Goal: Task Accomplishment & Management: Manage account settings

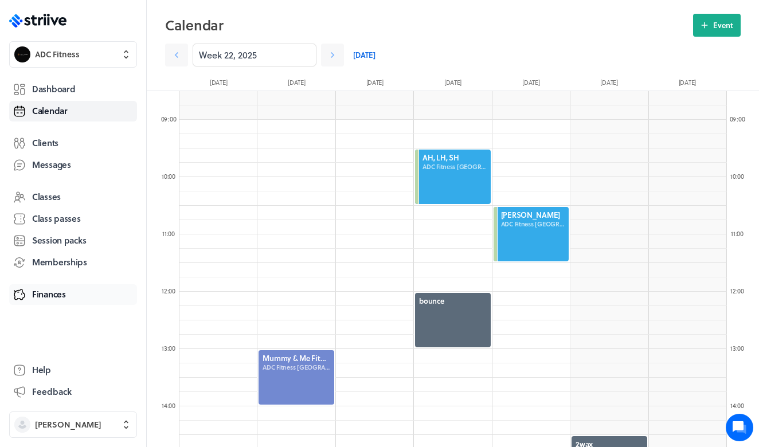
click at [64, 289] on span "Finances" at bounding box center [49, 294] width 34 height 12
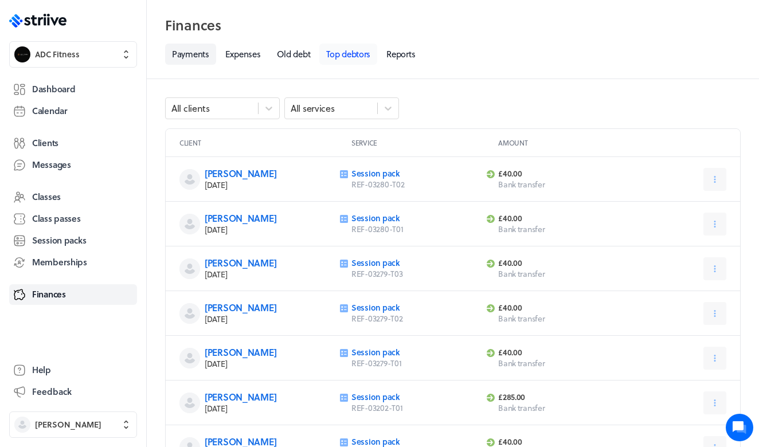
click at [354, 52] on link "Top debtors" at bounding box center [348, 54] width 58 height 21
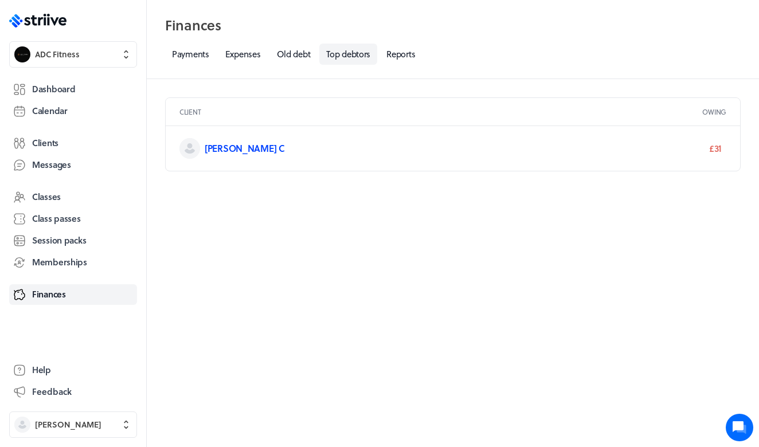
click at [218, 147] on link "[PERSON_NAME] C" at bounding box center [245, 148] width 80 height 13
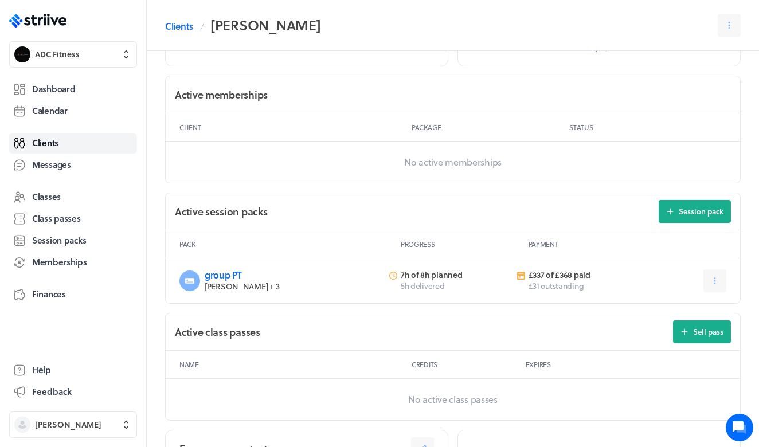
scroll to position [304, 0]
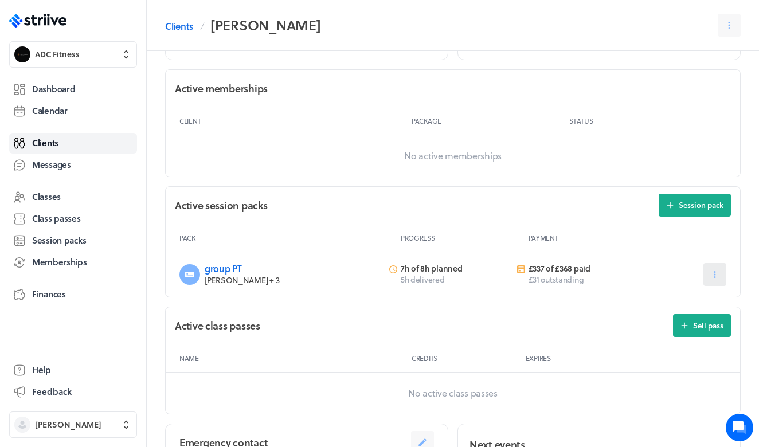
click at [724, 275] on button at bounding box center [714, 274] width 23 height 23
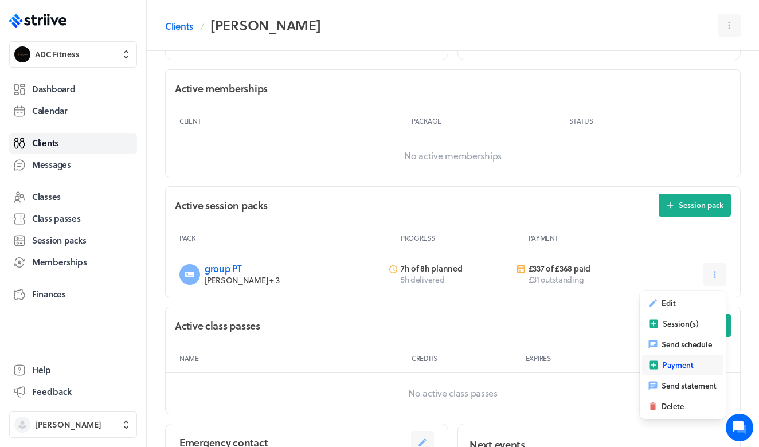
click at [668, 372] on button "Payment" at bounding box center [682, 365] width 81 height 21
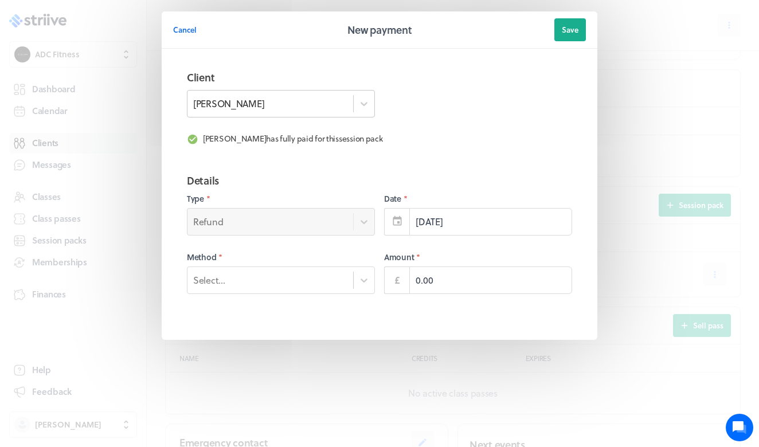
click at [323, 100] on div "[PERSON_NAME]" at bounding box center [270, 103] width 166 height 19
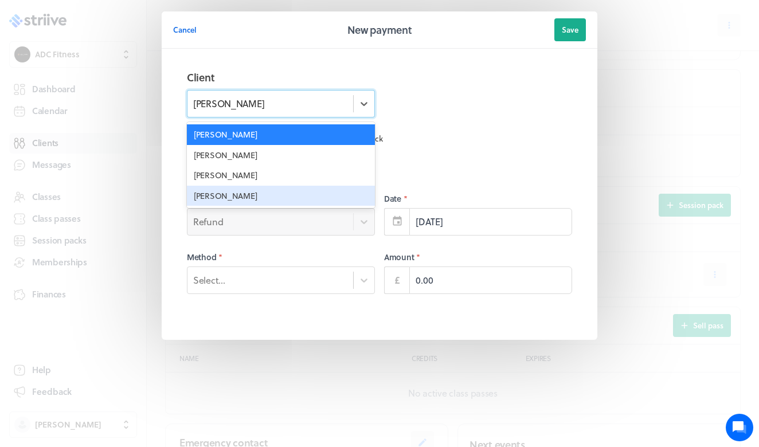
click at [262, 187] on div "Tanya Chapman" at bounding box center [281, 196] width 188 height 21
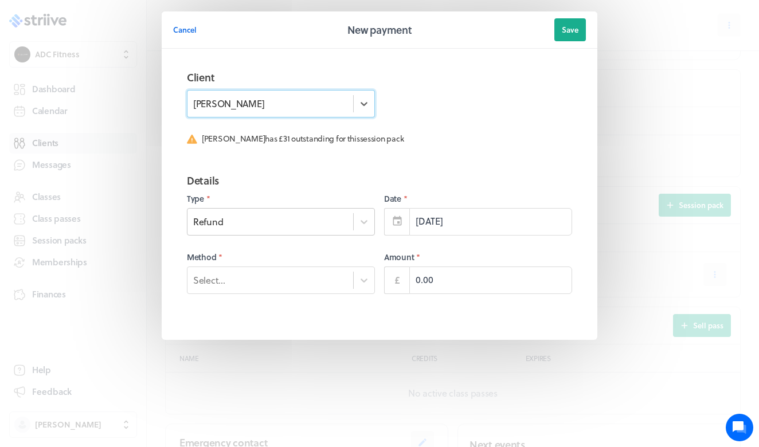
click at [260, 227] on div "Refund" at bounding box center [270, 221] width 166 height 15
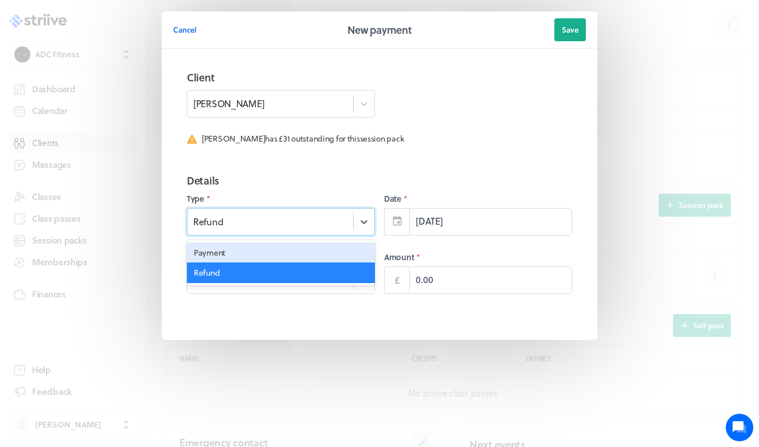
click at [247, 252] on div "Payment" at bounding box center [281, 252] width 188 height 21
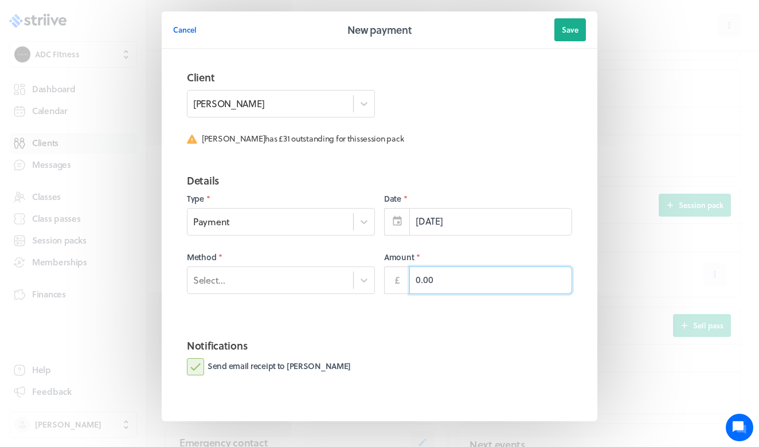
drag, startPoint x: 419, startPoint y: 281, endPoint x: 399, endPoint y: 278, distance: 20.2
click at [400, 281] on div "£ 0.00" at bounding box center [478, 280] width 188 height 28
type input "31.00"
click at [256, 277] on div "Select..." at bounding box center [270, 279] width 166 height 15
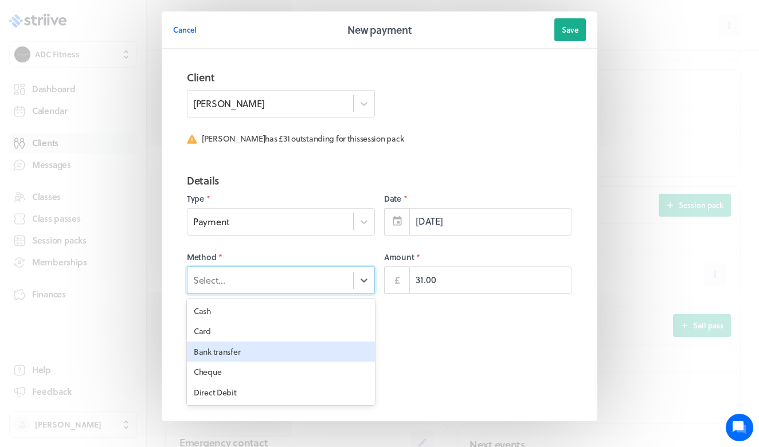
click at [242, 357] on div "Bank transfer" at bounding box center [281, 352] width 188 height 21
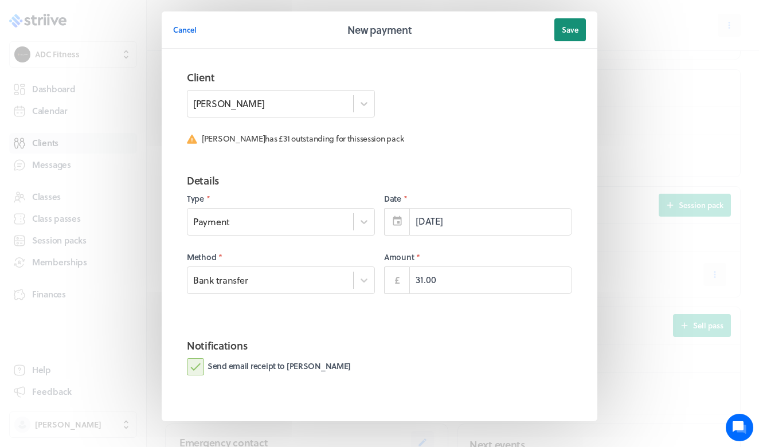
click at [581, 34] on button "Save" at bounding box center [570, 29] width 32 height 23
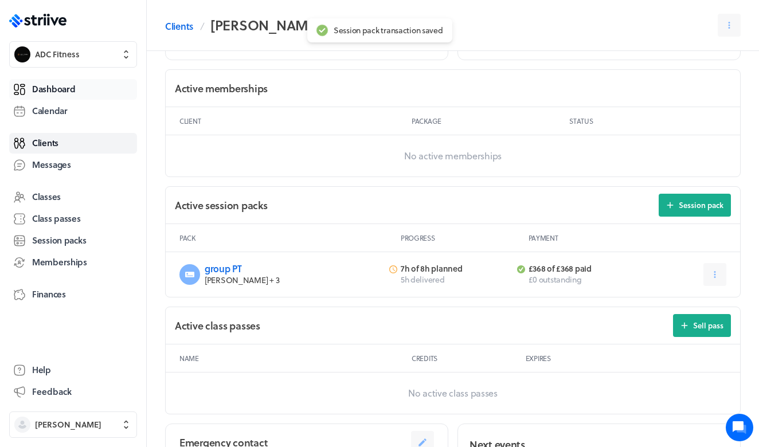
click at [83, 84] on link "Dashboard" at bounding box center [73, 89] width 128 height 21
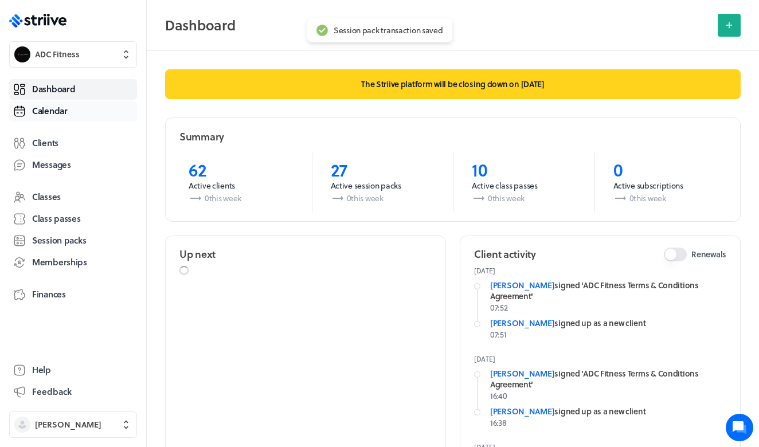
click at [76, 113] on link "Calendar" at bounding box center [73, 111] width 128 height 21
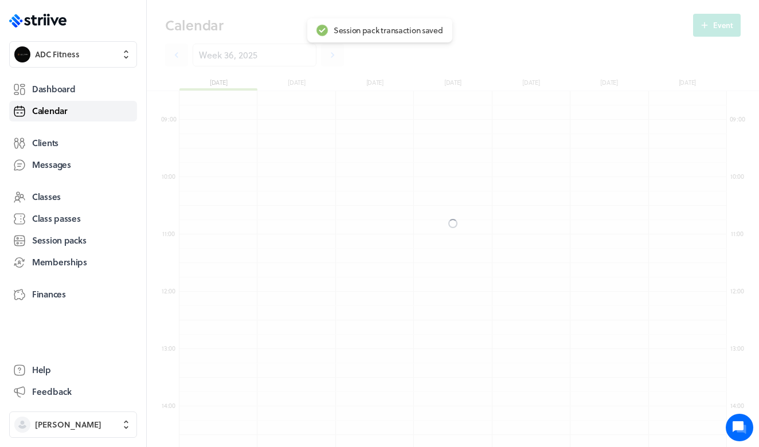
scroll to position [1375, 547]
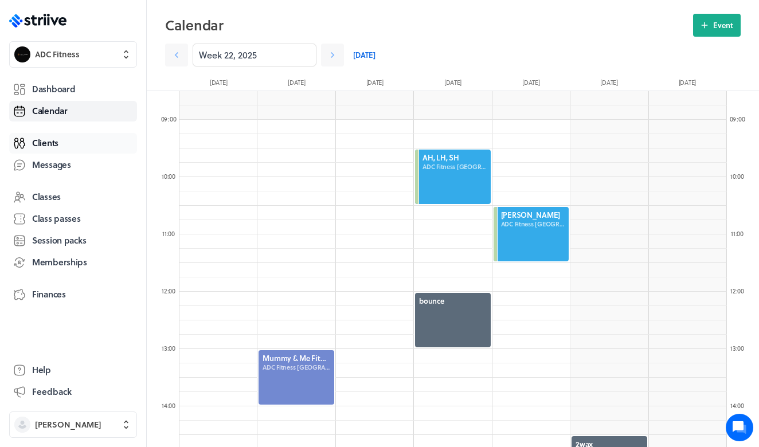
click at [70, 146] on link "Clients" at bounding box center [73, 143] width 128 height 21
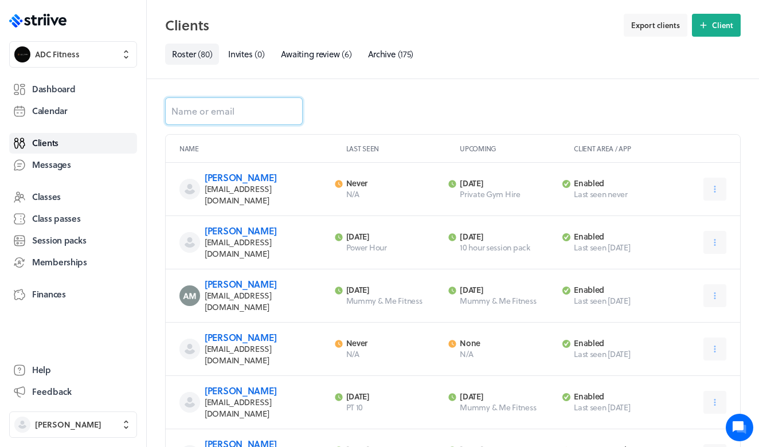
click at [233, 111] on input at bounding box center [234, 111] width 138 height 28
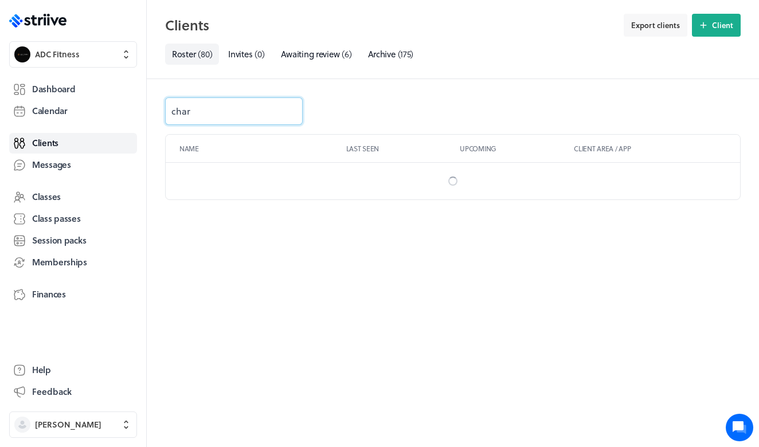
type input "charl"
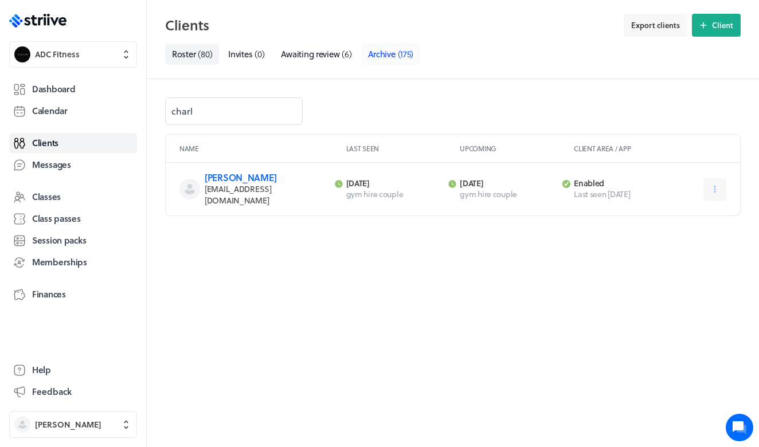
click at [390, 56] on span "Archive" at bounding box center [382, 54] width 28 height 13
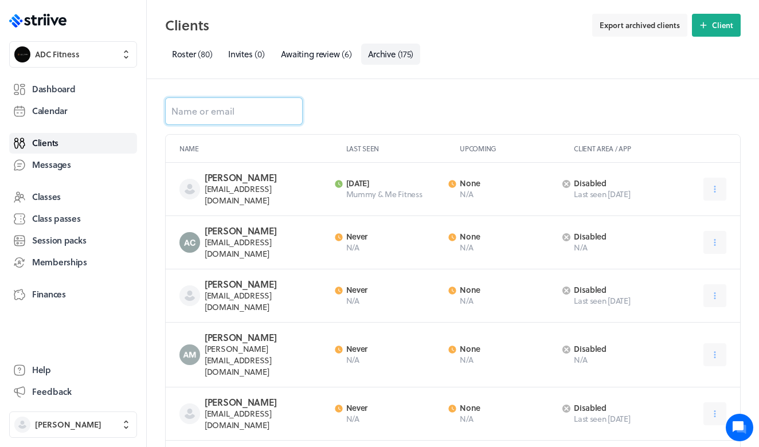
click at [216, 116] on input at bounding box center [234, 111] width 138 height 28
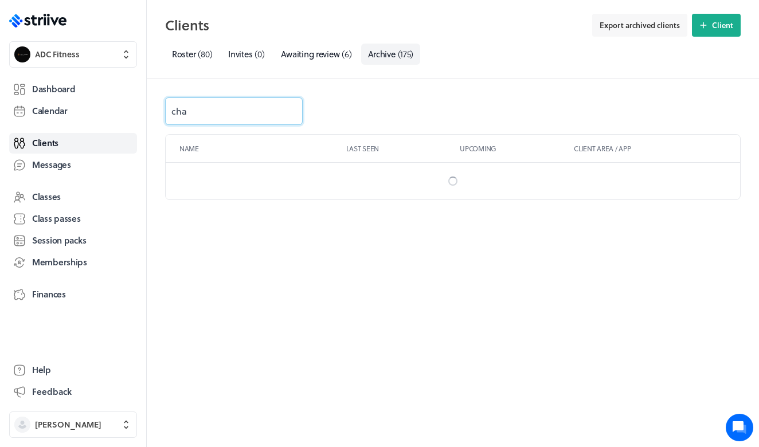
type input "char"
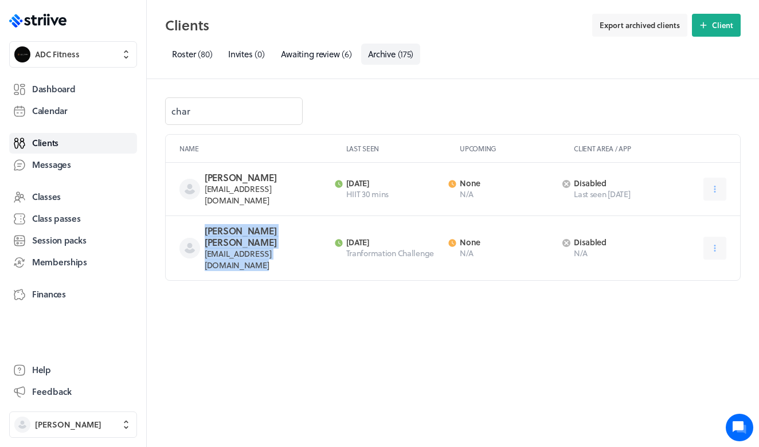
drag, startPoint x: 318, startPoint y: 237, endPoint x: 202, endPoint y: 230, distance: 116.0
click at [202, 231] on div "[PERSON_NAME] [PERSON_NAME] [EMAIL_ADDRESS][DOMAIN_NAME] Last activity [DATE] T…" at bounding box center [453, 248] width 574 height 64
copy div "[PERSON_NAME] [PERSON_NAME] [EMAIL_ADDRESS][DOMAIN_NAME]"
click at [66, 144] on link "Clients" at bounding box center [73, 143] width 128 height 21
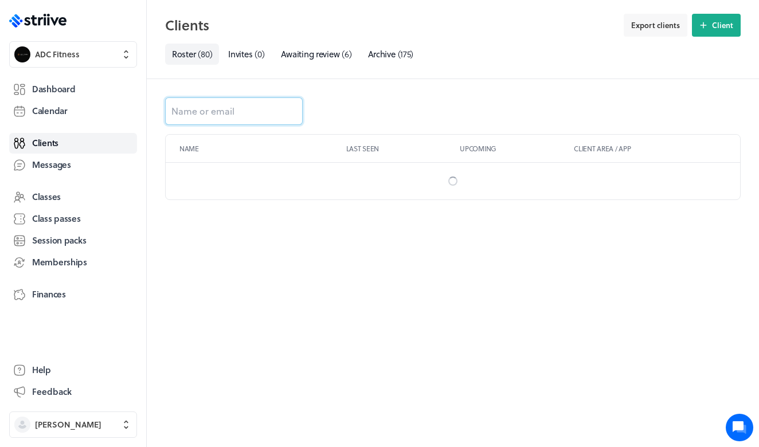
click at [202, 107] on input at bounding box center [234, 111] width 138 height 28
type input "[PERSON_NAME]"
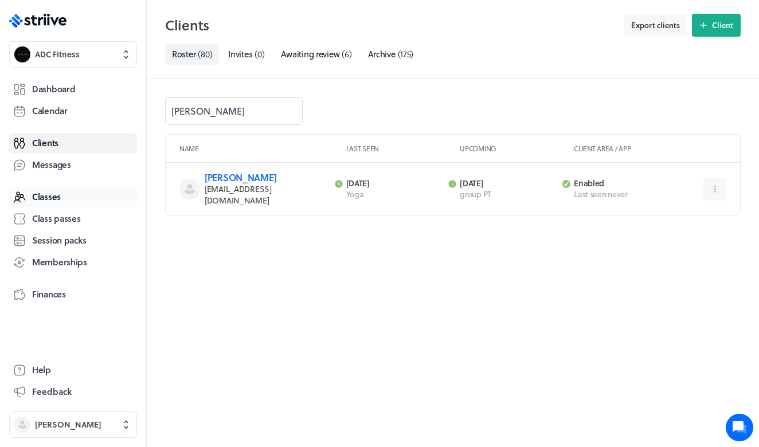
click at [68, 202] on link "Classes" at bounding box center [73, 197] width 128 height 21
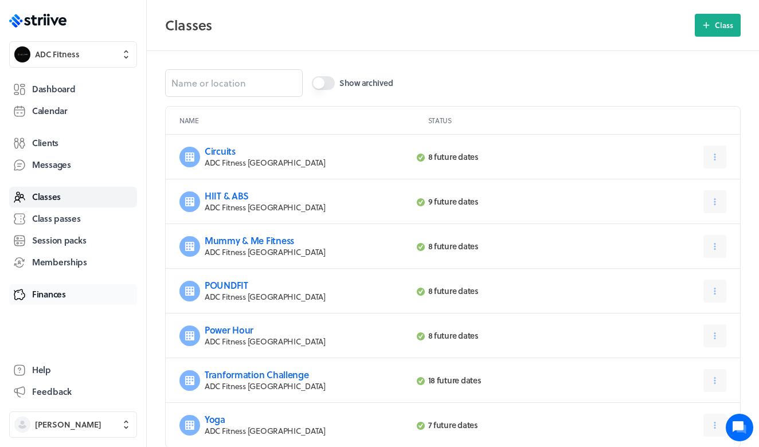
click at [58, 291] on span "Finances" at bounding box center [49, 294] width 34 height 12
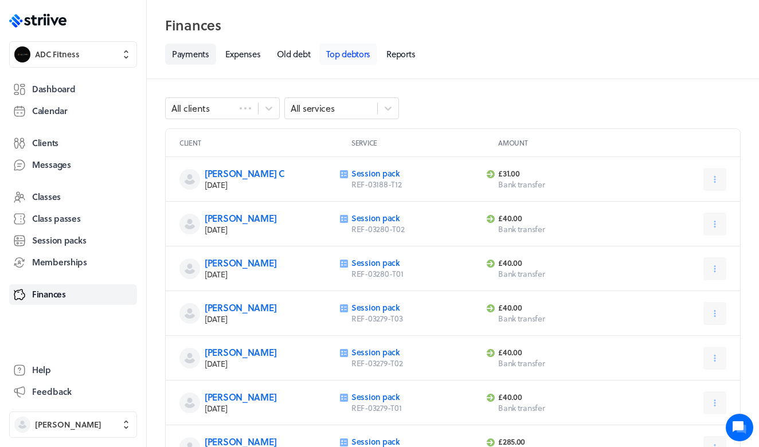
click at [347, 58] on link "Top debtors" at bounding box center [348, 54] width 58 height 21
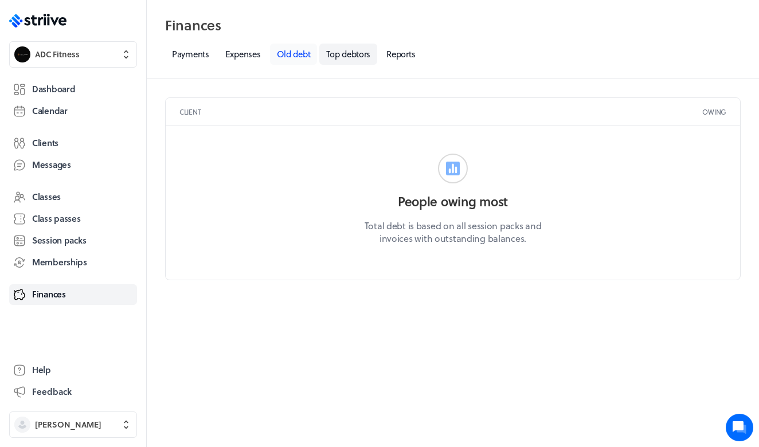
click at [278, 57] on link "Old debt" at bounding box center [294, 54] width 48 height 21
click at [240, 58] on link "Expenses" at bounding box center [242, 54] width 49 height 21
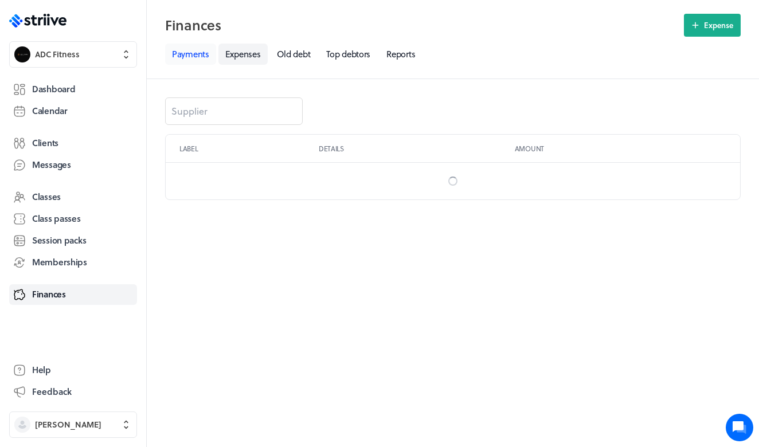
click at [193, 57] on link "Payments" at bounding box center [190, 54] width 51 height 21
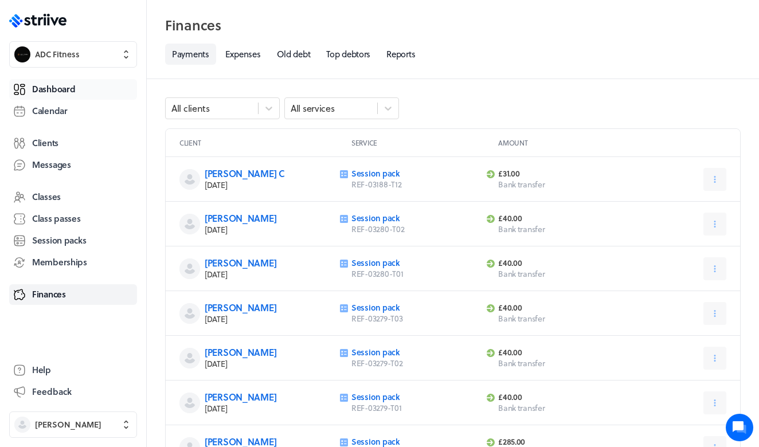
click at [83, 85] on link "Dashboard" at bounding box center [73, 89] width 128 height 21
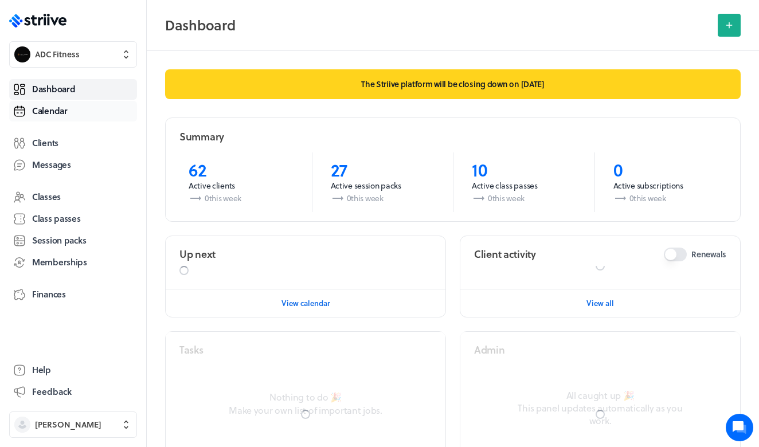
click at [72, 111] on link "Calendar" at bounding box center [73, 111] width 128 height 21
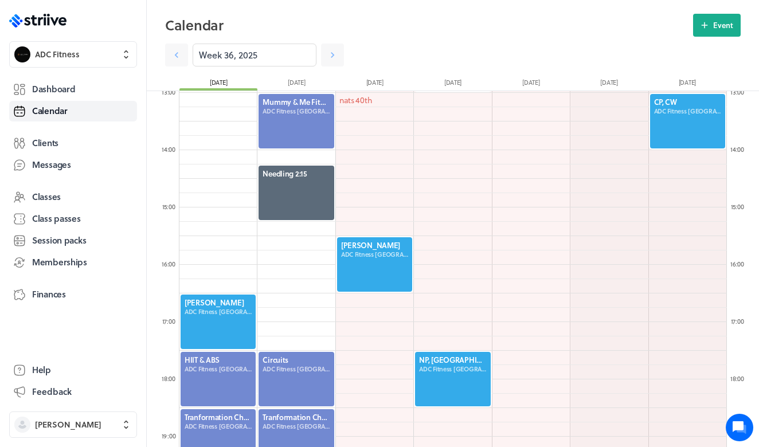
scroll to position [743, 0]
click at [335, 52] on icon at bounding box center [332, 54] width 11 height 11
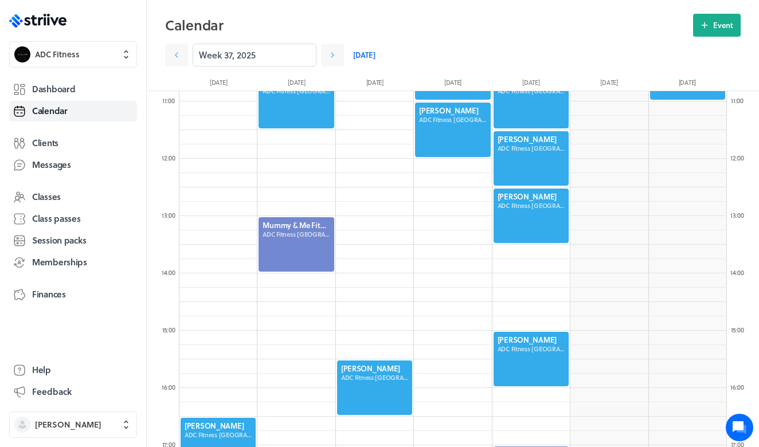
scroll to position [548, 0]
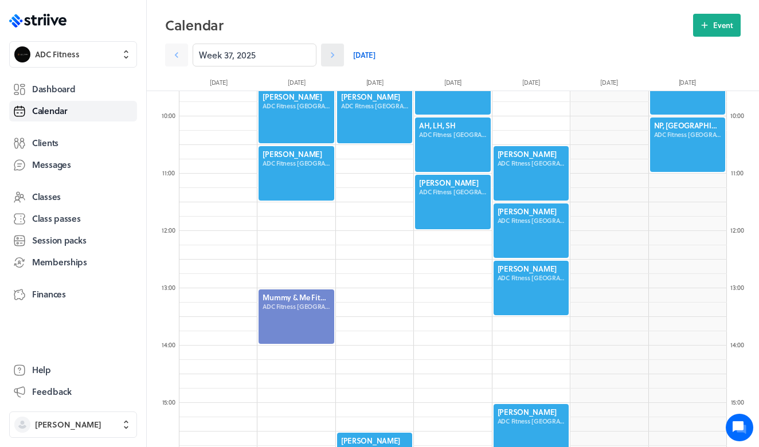
click at [328, 56] on icon at bounding box center [332, 54] width 11 height 11
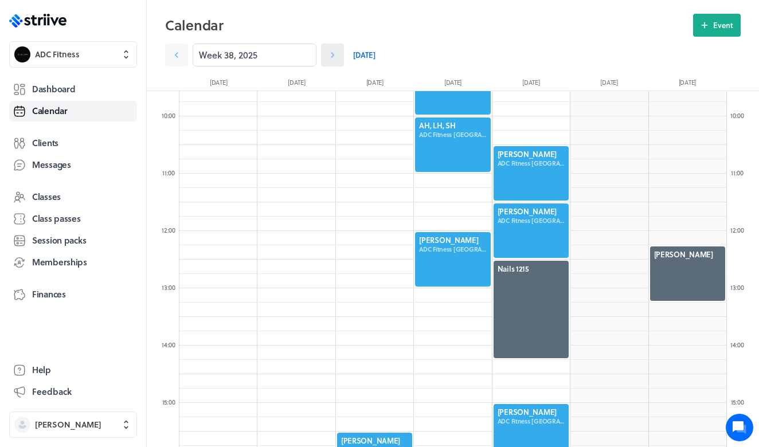
click at [331, 58] on icon at bounding box center [332, 54] width 11 height 11
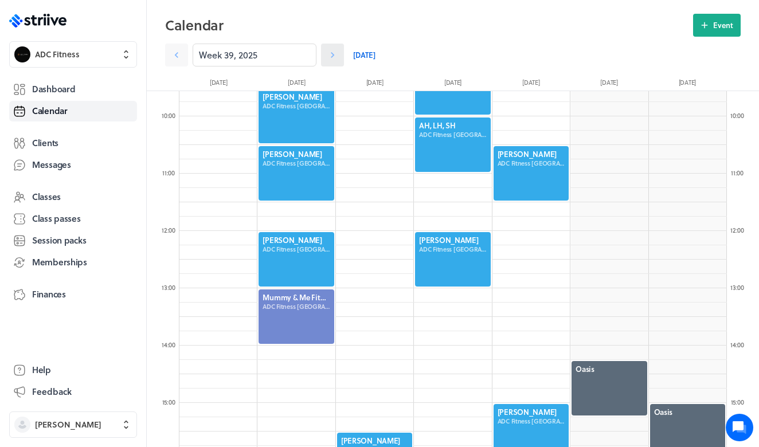
click at [331, 60] on icon at bounding box center [332, 54] width 11 height 11
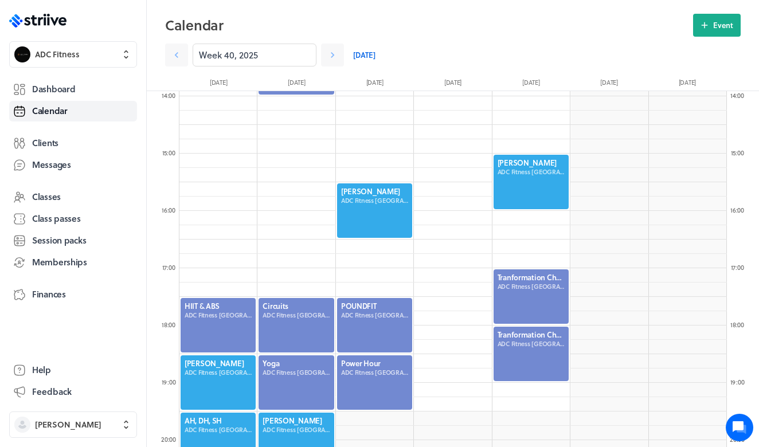
scroll to position [925, 0]
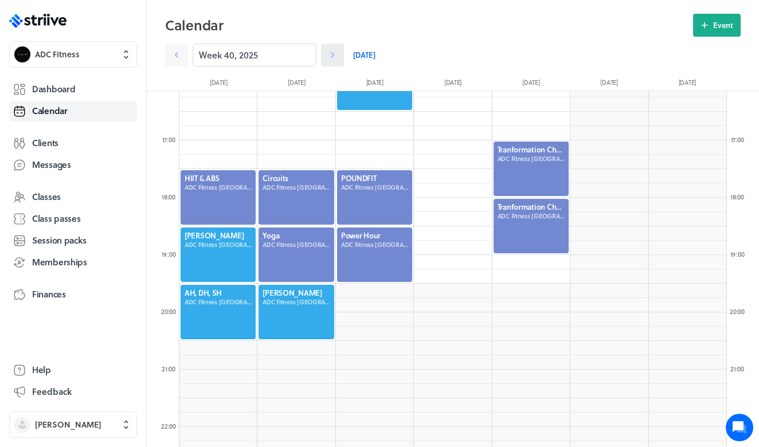
click at [328, 54] on icon at bounding box center [332, 54] width 11 height 11
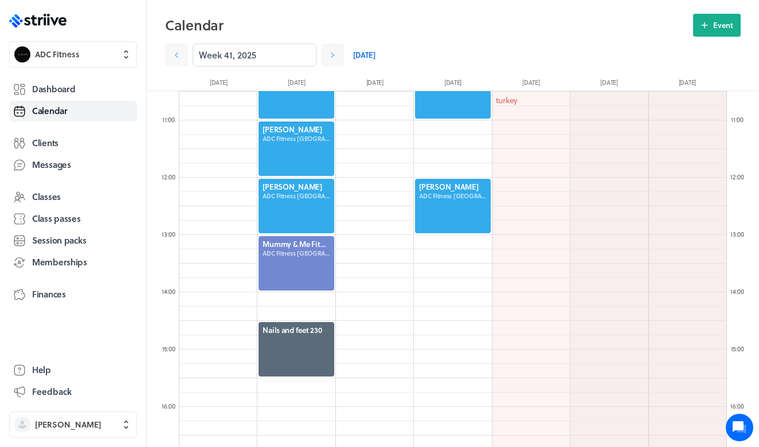
scroll to position [590, 0]
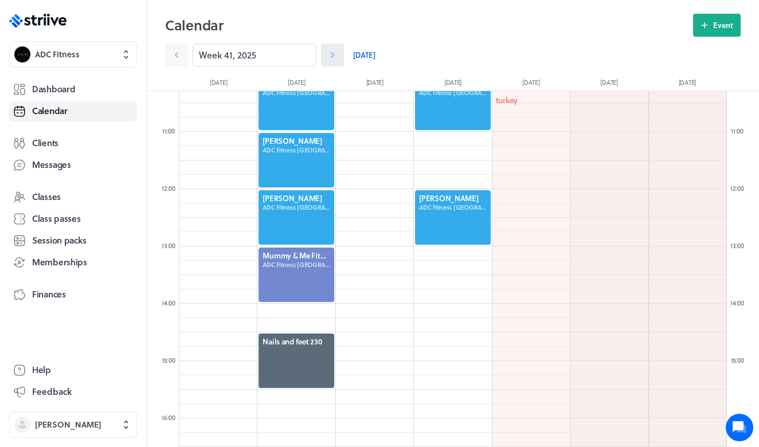
click at [330, 57] on icon at bounding box center [332, 54] width 11 height 11
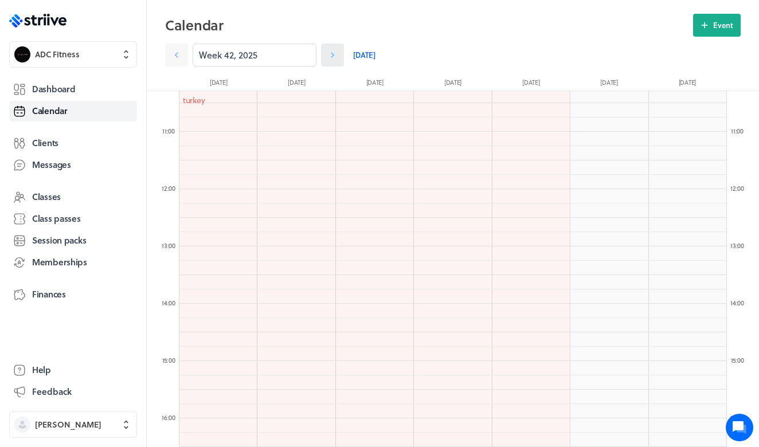
click at [330, 57] on icon at bounding box center [332, 54] width 11 height 11
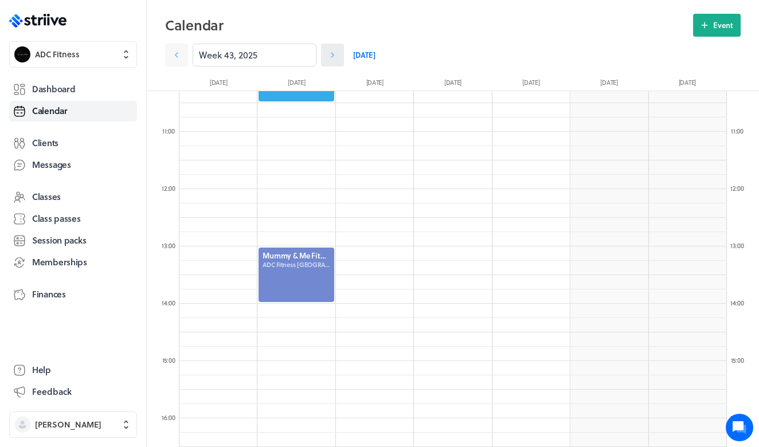
click at [330, 57] on icon at bounding box center [332, 54] width 11 height 11
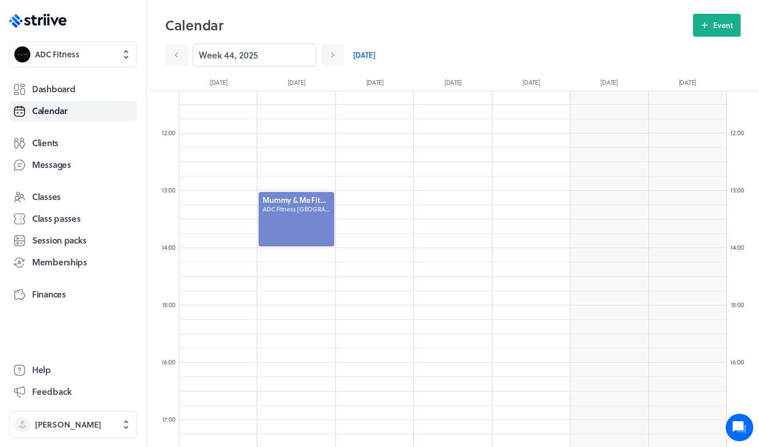
scroll to position [692, 0]
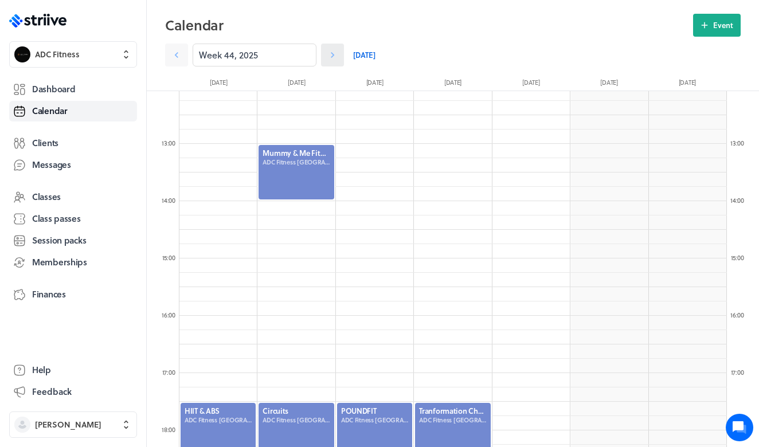
click at [333, 59] on icon at bounding box center [332, 54] width 11 height 11
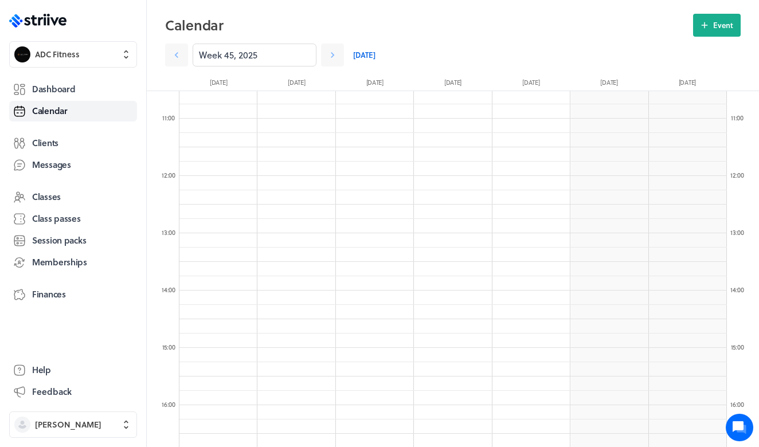
scroll to position [594, 0]
click at [331, 55] on icon at bounding box center [332, 54] width 11 height 11
click at [332, 59] on icon at bounding box center [332, 54] width 11 height 11
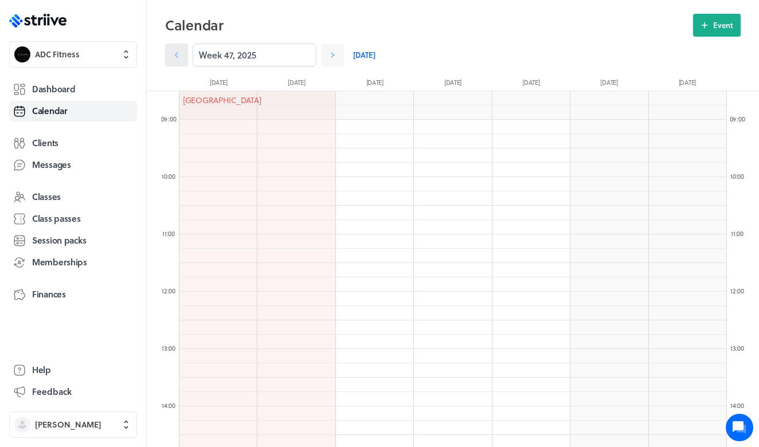
click at [176, 58] on icon at bounding box center [176, 54] width 11 height 11
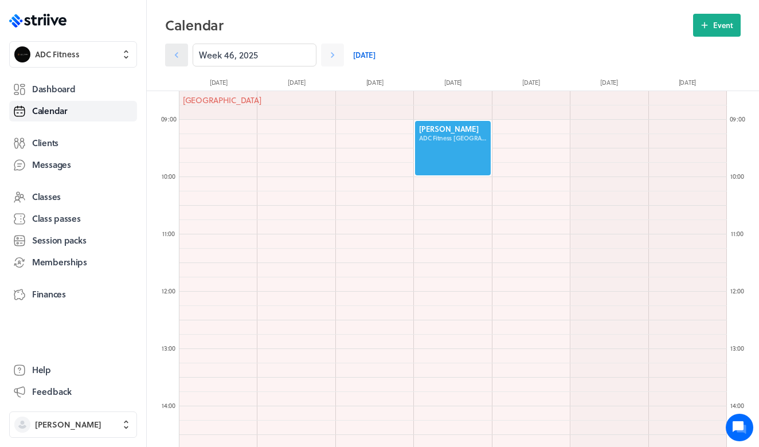
click at [176, 58] on icon at bounding box center [176, 54] width 11 height 11
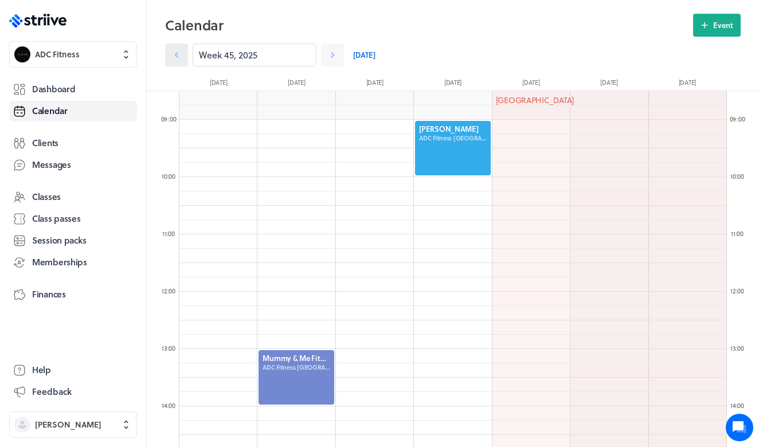
click at [176, 59] on icon at bounding box center [176, 54] width 11 height 11
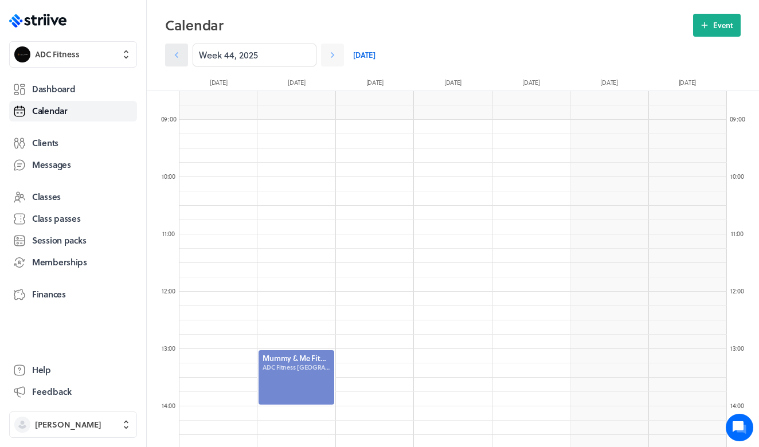
click at [176, 59] on icon at bounding box center [176, 54] width 11 height 11
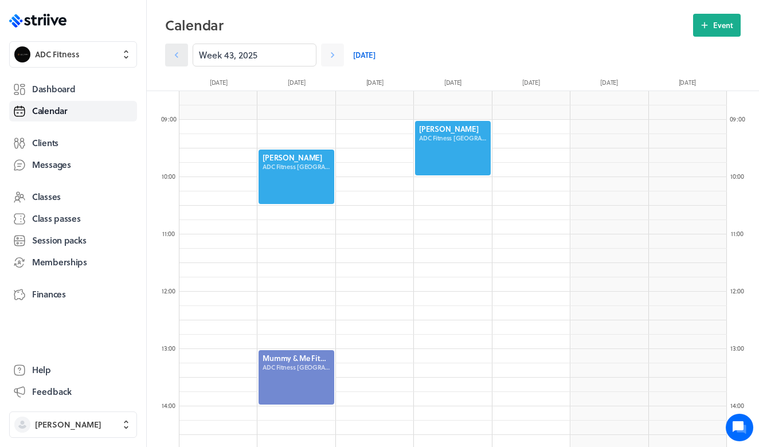
click at [176, 59] on icon at bounding box center [176, 54] width 11 height 11
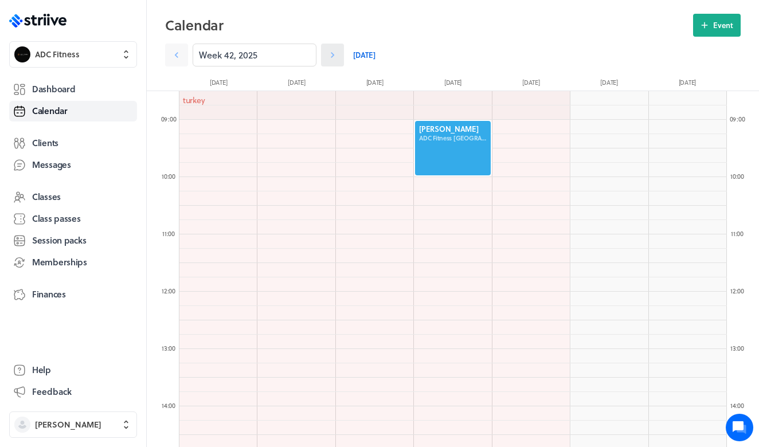
click at [337, 59] on icon at bounding box center [332, 54] width 11 height 11
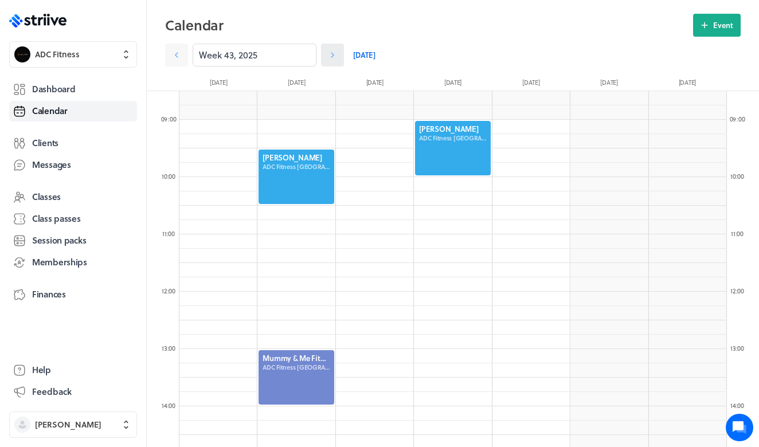
click at [337, 59] on icon at bounding box center [332, 54] width 11 height 11
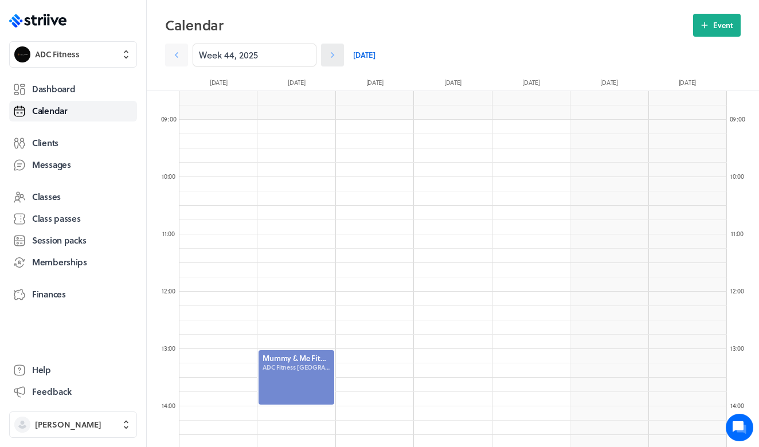
click at [337, 60] on icon at bounding box center [332, 54] width 11 height 11
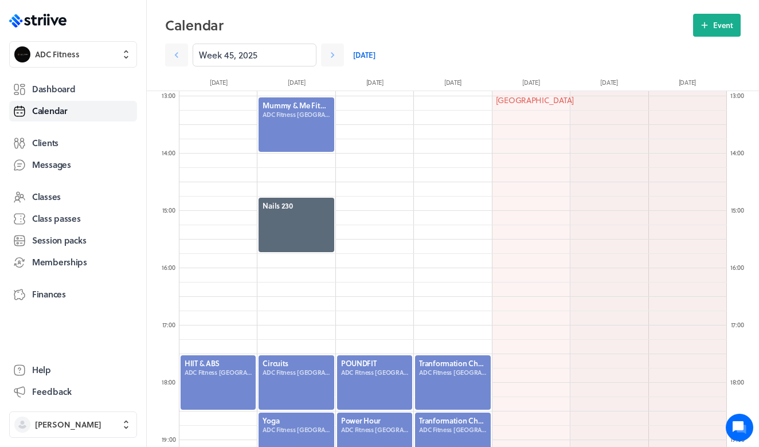
scroll to position [739, 0]
click at [335, 42] on section "Week 45, 2025 Today" at bounding box center [452, 52] width 575 height 30
click at [335, 49] on link at bounding box center [332, 55] width 23 height 23
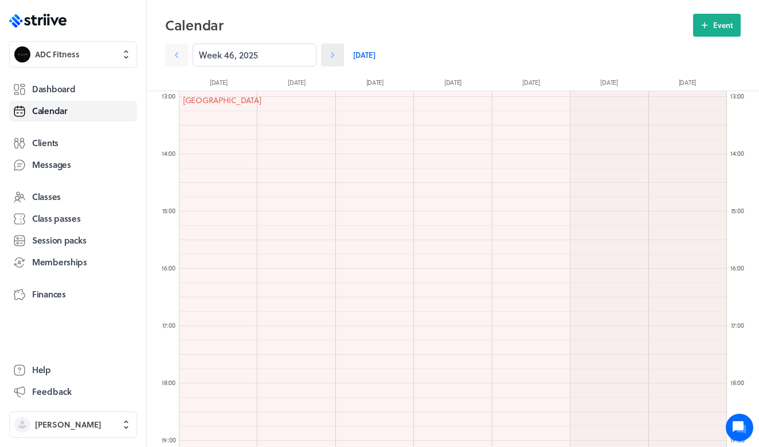
click at [335, 53] on icon at bounding box center [332, 54] width 11 height 11
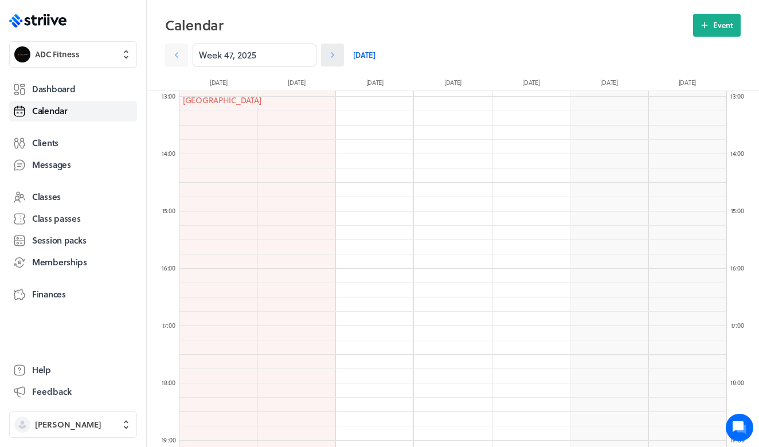
click at [336, 54] on icon at bounding box center [332, 54] width 11 height 11
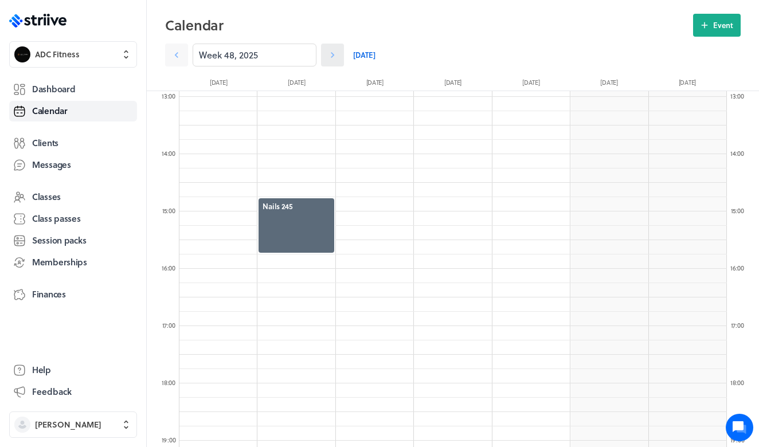
click at [336, 53] on icon at bounding box center [332, 54] width 11 height 11
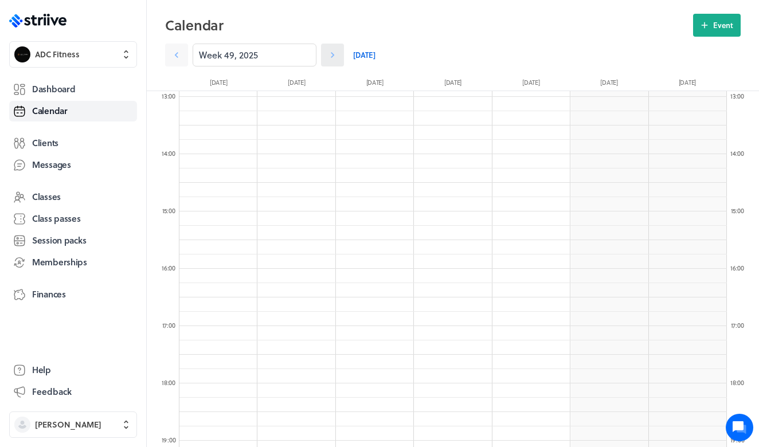
click at [336, 53] on icon at bounding box center [332, 54] width 11 height 11
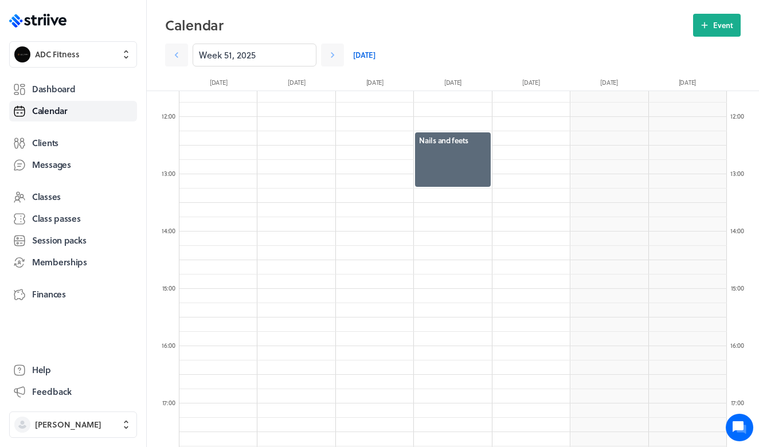
scroll to position [657, 0]
click at [368, 54] on link "[DATE]" at bounding box center [364, 55] width 22 height 23
